Goal: Task Accomplishment & Management: Use online tool/utility

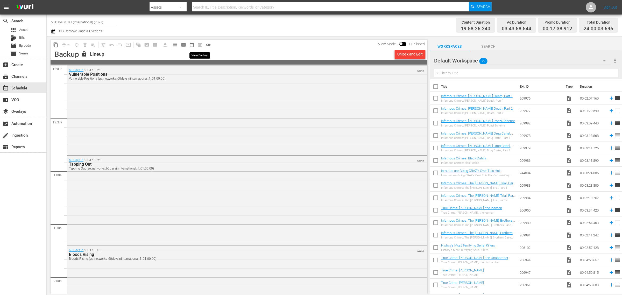
click at [201, 45] on span "preview_outlined" at bounding box center [200, 45] width 8 height 8
click at [17, 104] on div "create_new_folder VOD" at bounding box center [23, 99] width 46 height 10
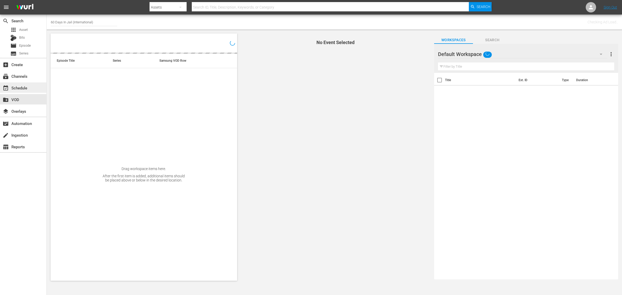
click at [19, 86] on div "event_available Schedule" at bounding box center [14, 87] width 29 height 5
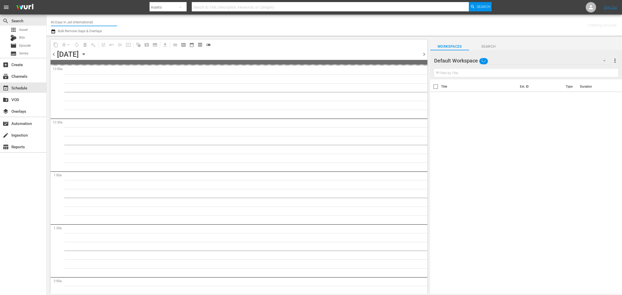
drag, startPoint x: 11, startPoint y: 17, endPoint x: -63, endPoint y: -1, distance: 76.0
click at [0, 0] on html "menu Search By Assets Search ID, Title, Description, Keywords, or Category Sear…" at bounding box center [311, 147] width 622 height 295
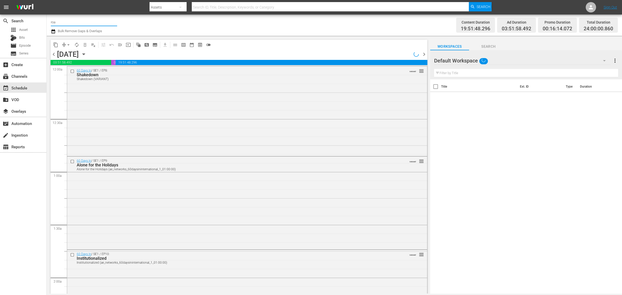
click at [70, 23] on input "roa" at bounding box center [84, 22] width 66 height 12
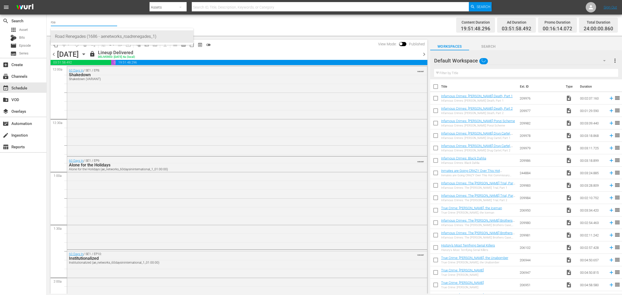
click at [74, 38] on div "Road Renegades (1686 - aenetworks_roadrenegades_1)" at bounding box center [122, 36] width 134 height 12
type input "Road Renegades (1686 - aenetworks_roadrenegades_1)"
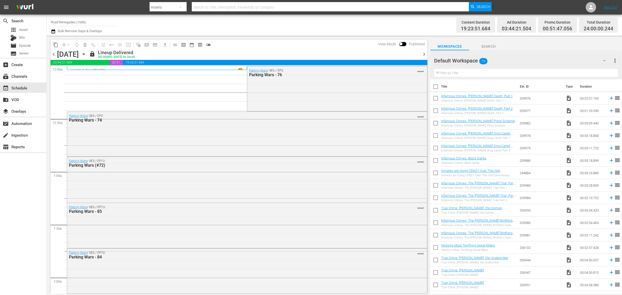
click at [79, 53] on div "Thursday, September 18th" at bounding box center [68, 54] width 22 height 9
click at [87, 53] on icon "button" at bounding box center [84, 54] width 6 height 6
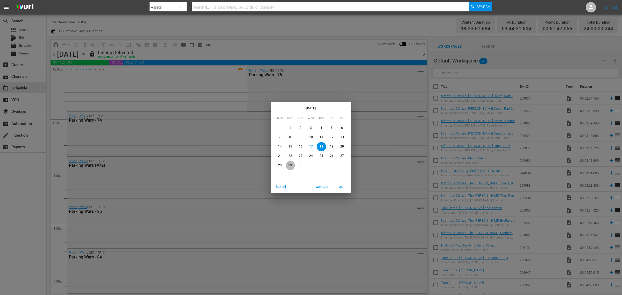
click at [288, 165] on span "29" at bounding box center [290, 165] width 9 height 4
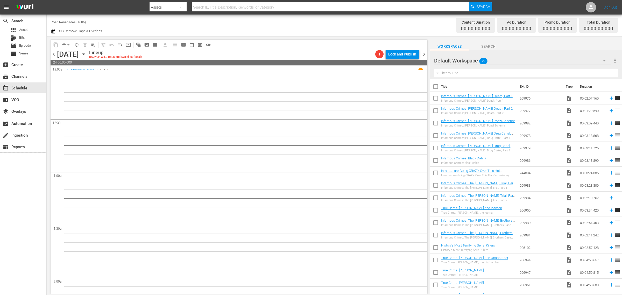
click at [264, 22] on div "Channel Title Road Renegades (1686) Bulk Remove Gaps & Overlaps" at bounding box center [205, 25] width 309 height 19
drag, startPoint x: 96, startPoint y: 24, endPoint x: -68, endPoint y: 3, distance: 165.1
click at [0, 3] on html "menu Search By Assets Search ID, Title, Description, Keywords, or Category Sear…" at bounding box center [311, 147] width 622 height 295
click at [86, 37] on div "Ax Men (998 - aenetworks_axmen_1)" at bounding box center [122, 36] width 134 height 12
type input "Ax Men (998 - aenetworks_axmen_1)"
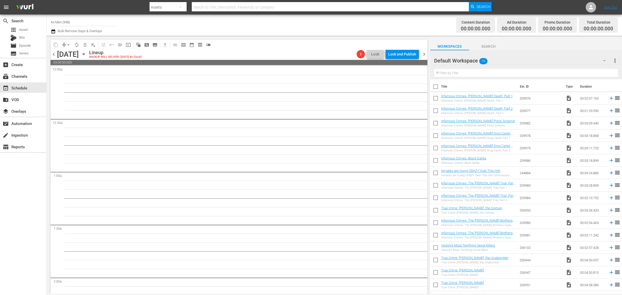
click at [299, 25] on div "Channel Title Ax Men (998) Bulk Remove Gaps & Overlaps" at bounding box center [205, 25] width 309 height 19
drag, startPoint x: 77, startPoint y: 23, endPoint x: 11, endPoint y: 18, distance: 66.9
click at [47, 0] on div "search Search apps Asset Bits movie Episode subtitles Series add_box Create sub…" at bounding box center [335, 0] width 576 height 0
click at [88, 34] on div "Road Renegades (1686 - aenetworks_roadrenegades_1)" at bounding box center [122, 36] width 134 height 12
type input "Road Renegades (1686 - aenetworks_roadrenegades_1)"
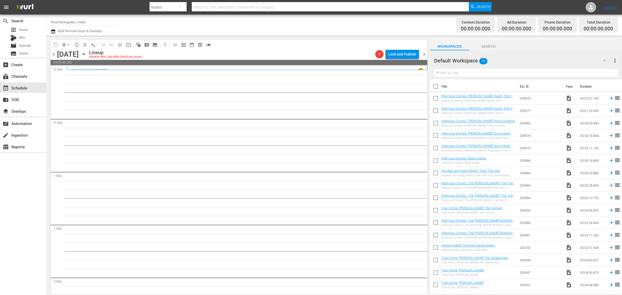
click at [307, 23] on div "Channel Title Road Renegades (1686) Bulk Remove Gaps & Overlaps" at bounding box center [205, 25] width 309 height 19
click at [85, 54] on icon "button" at bounding box center [83, 54] width 2 height 1
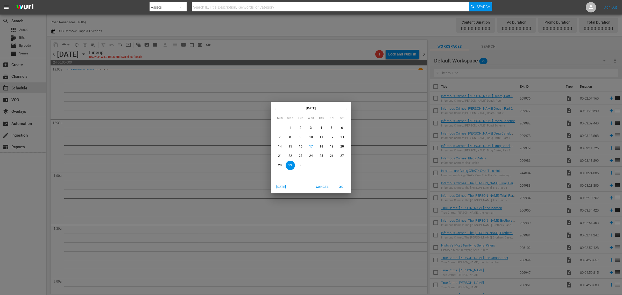
click at [301, 164] on p "30" at bounding box center [301, 165] width 4 height 4
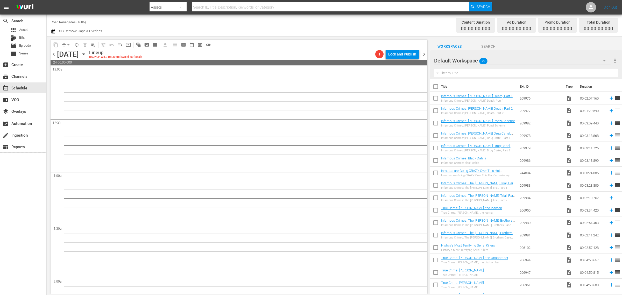
click at [151, 23] on div "Channel Title Road Renegades (1686) Bulk Remove Gaps & Overlaps" at bounding box center [205, 25] width 309 height 19
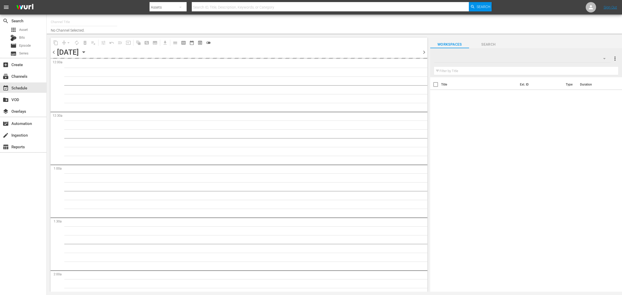
type input "Road Renegades (1686)"
